Goal: Find specific page/section: Find specific page/section

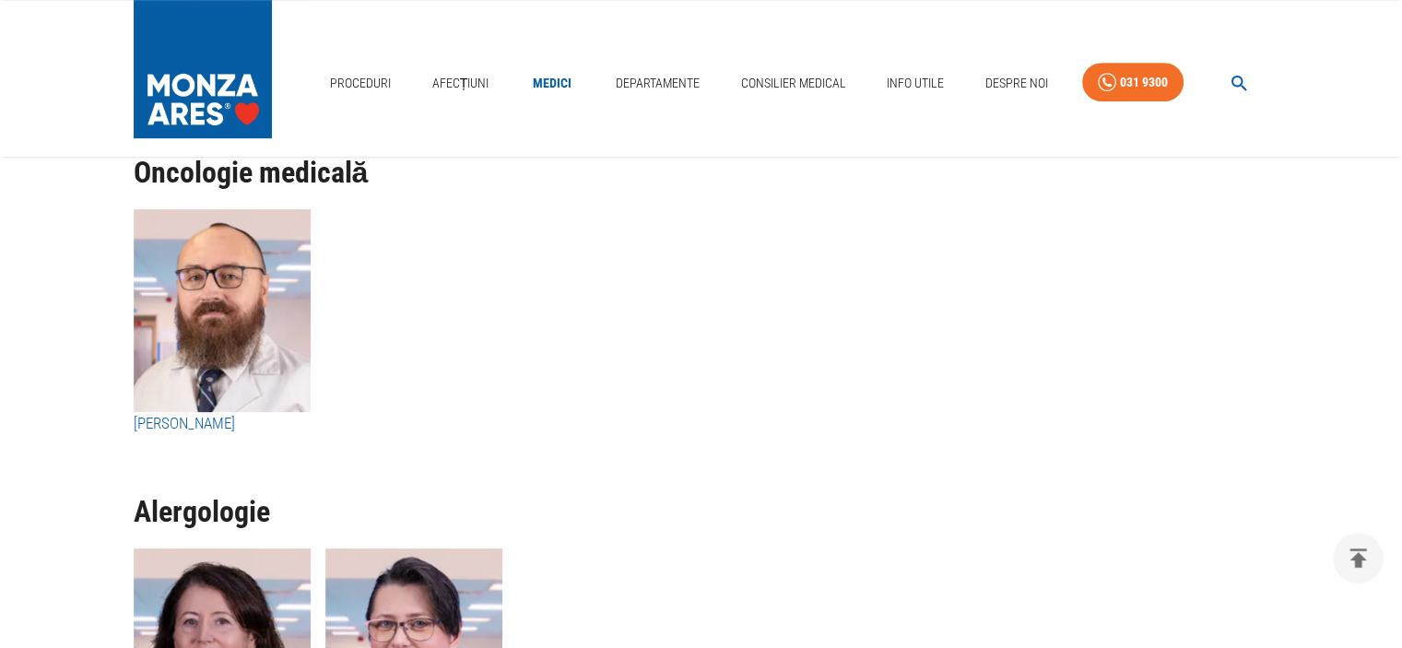
scroll to position [9538, 0]
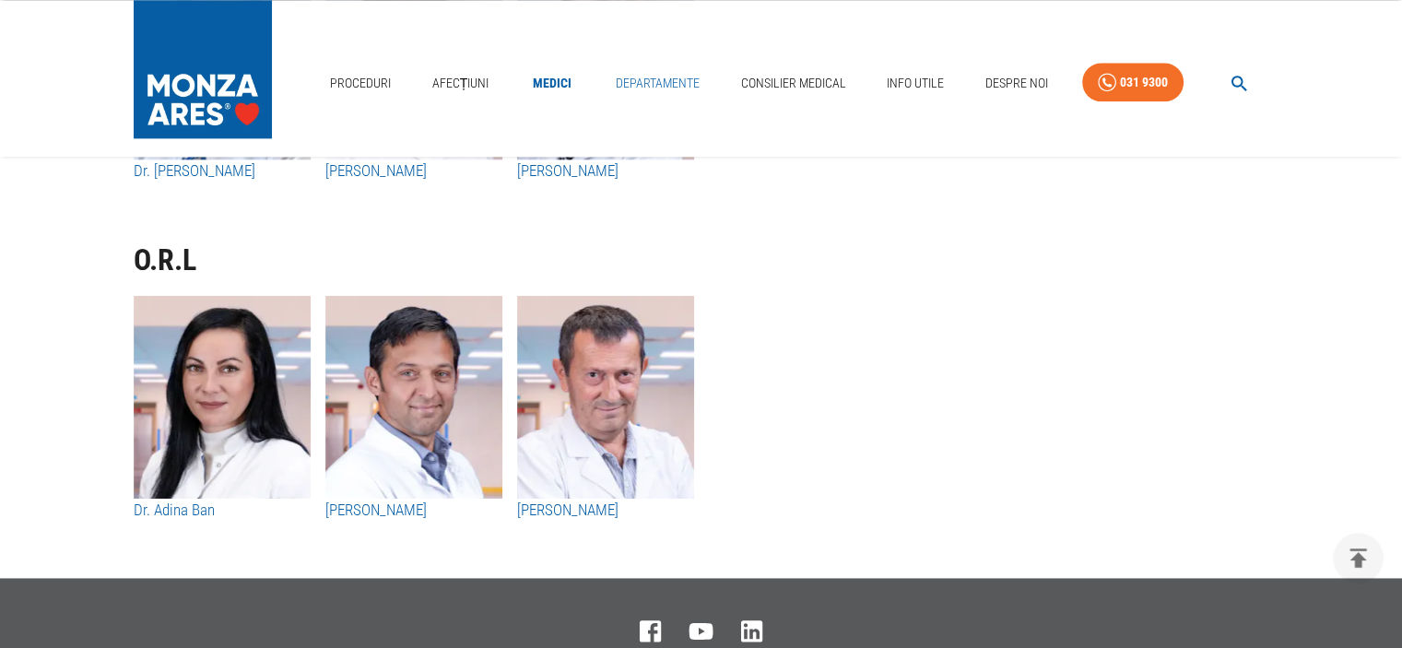
click at [637, 79] on link "Departamente" at bounding box center [657, 84] width 99 height 38
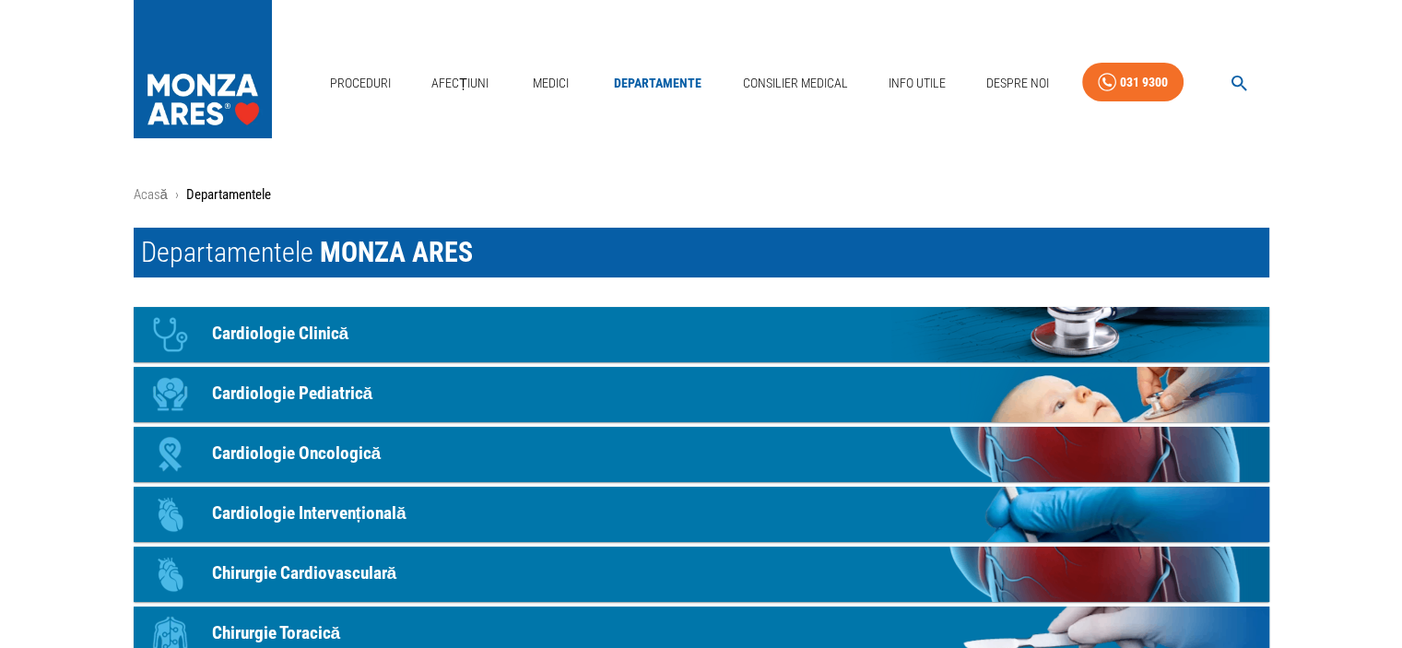
click at [324, 579] on p "Chirurgie Cardiovasculară" at bounding box center [304, 573] width 185 height 27
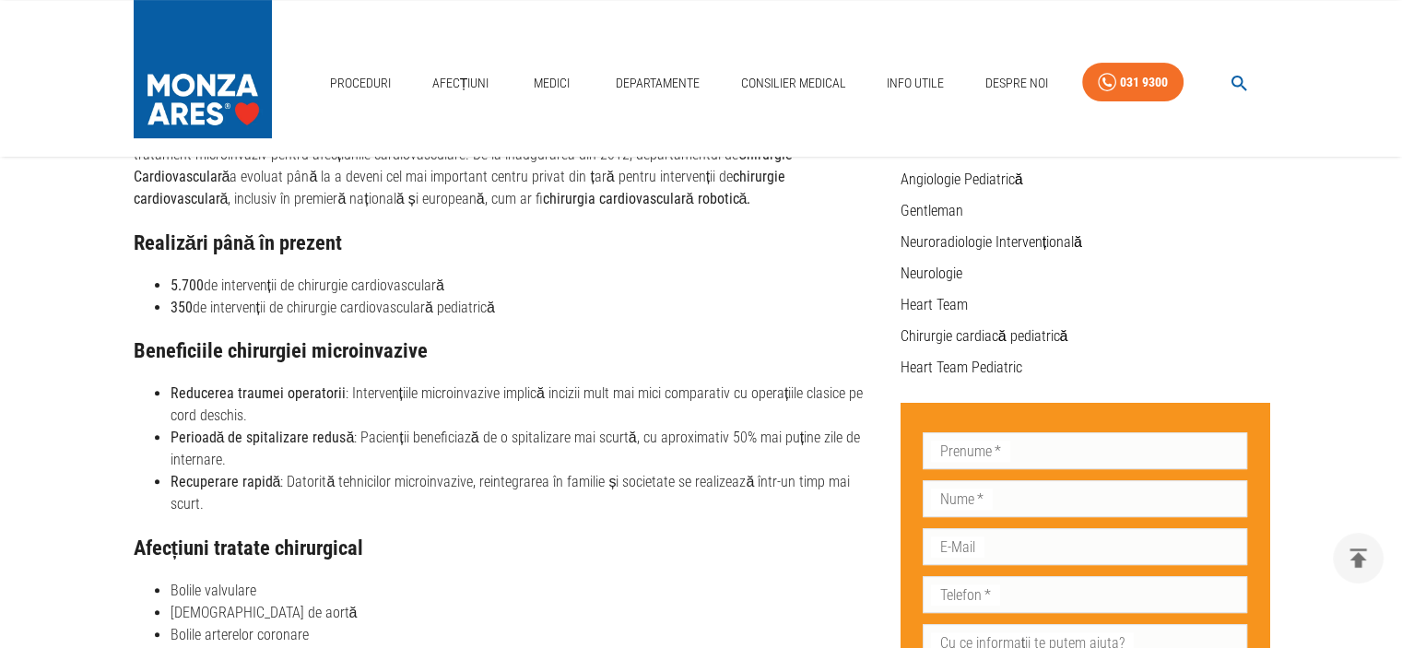
scroll to position [485, 0]
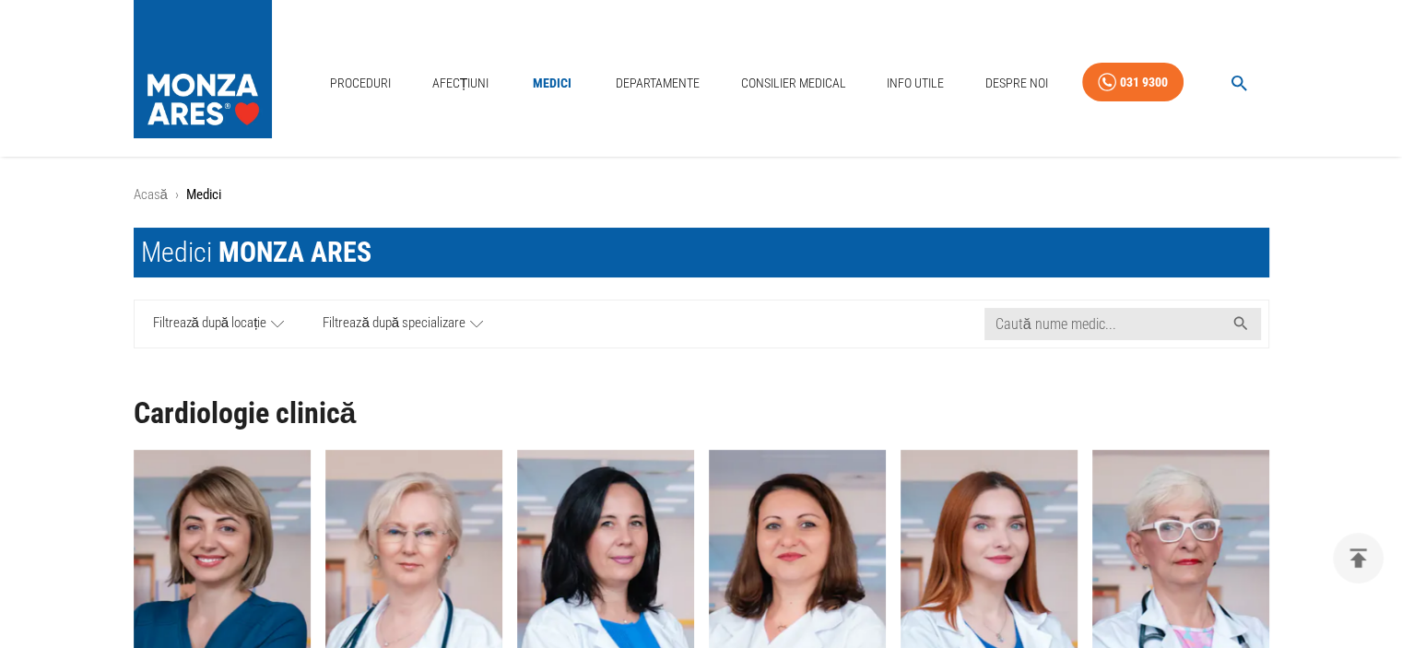
scroll to position [9538, 0]
